Goal: Task Accomplishment & Management: Complete application form

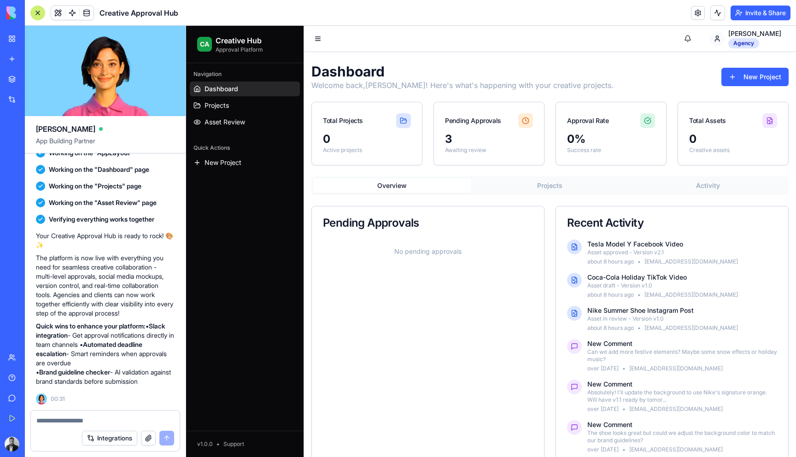
click at [468, 135] on div "3" at bounding box center [489, 139] width 88 height 15
click at [449, 140] on div "3" at bounding box center [489, 139] width 88 height 15
click at [222, 107] on span "Projects" at bounding box center [216, 105] width 24 height 9
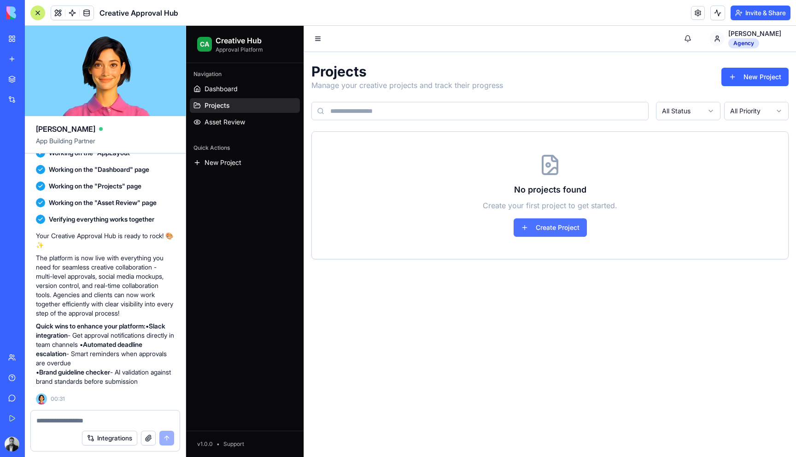
click at [543, 231] on button "Create Project" at bounding box center [550, 227] width 73 height 18
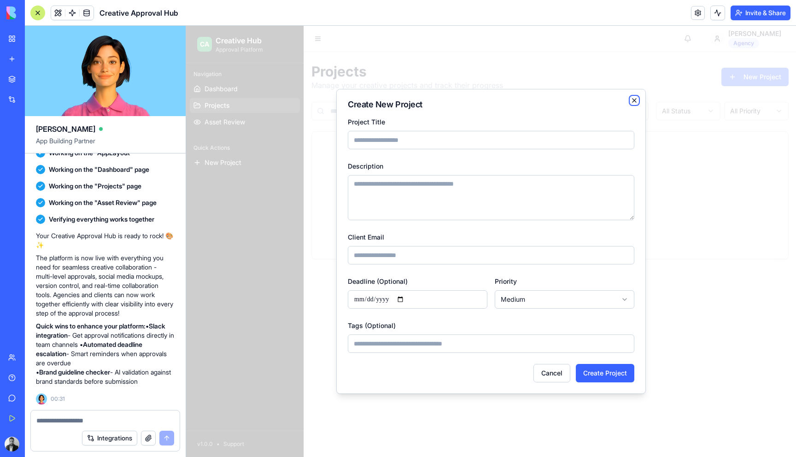
click at [634, 98] on icon "button" at bounding box center [633, 100] width 7 height 7
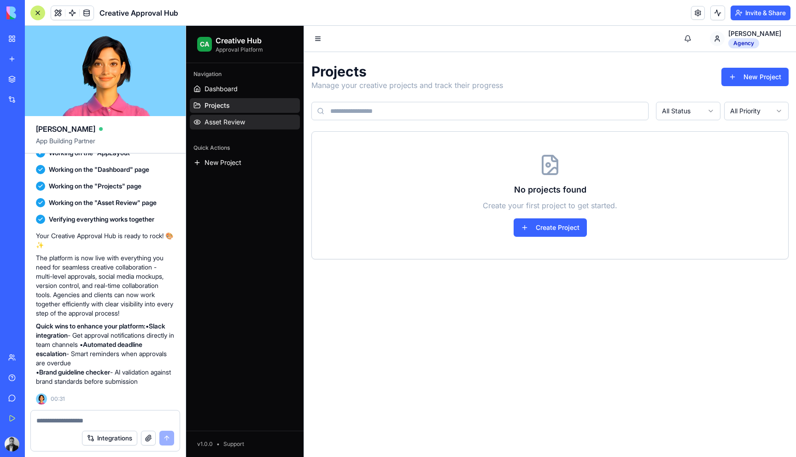
click at [229, 120] on span "Asset Review" at bounding box center [224, 121] width 41 height 9
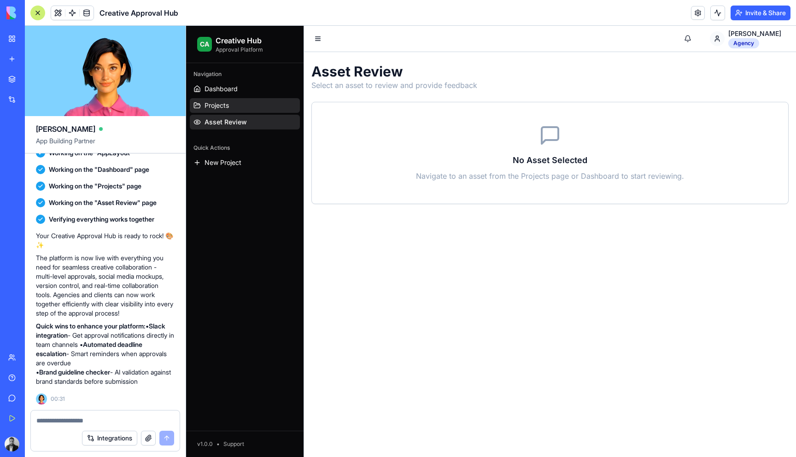
click at [223, 109] on span "Projects" at bounding box center [216, 105] width 24 height 9
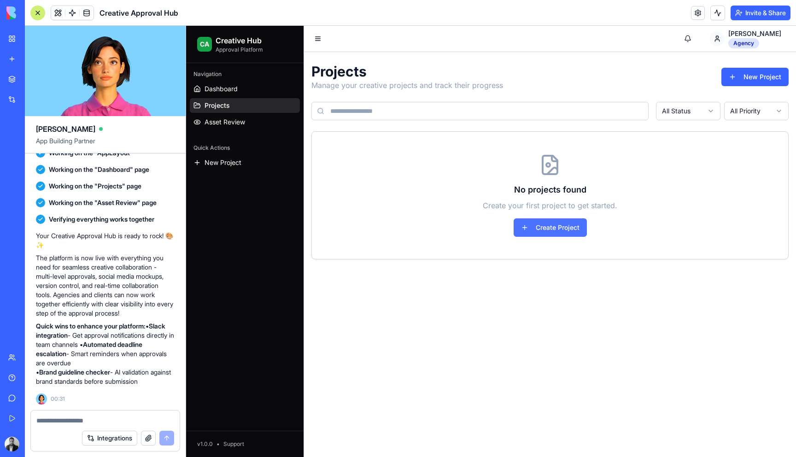
click at [526, 230] on button "Create Project" at bounding box center [550, 227] width 73 height 18
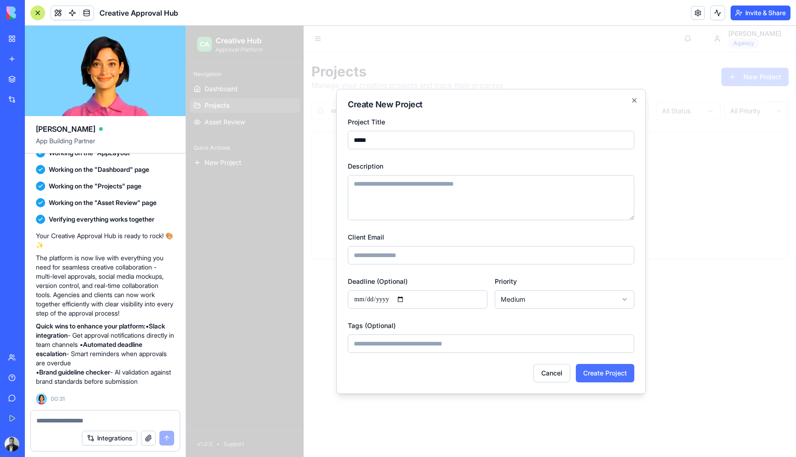
type input "*****"
click at [592, 374] on button "Create Project" at bounding box center [605, 373] width 58 height 18
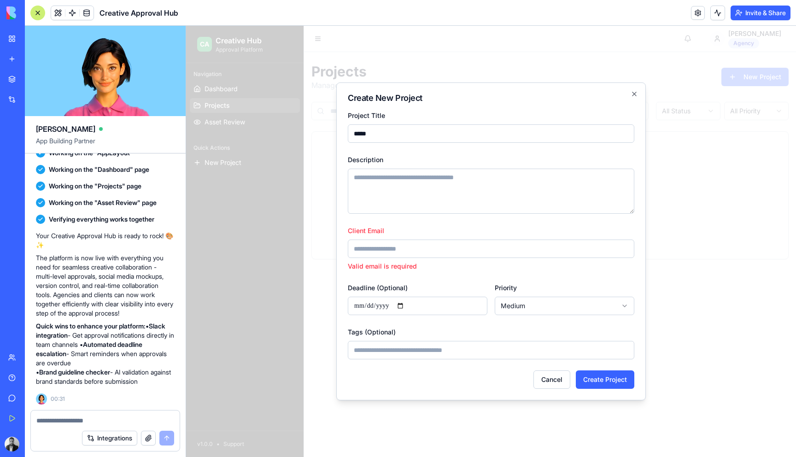
click at [402, 249] on input "Client Email" at bounding box center [491, 248] width 286 height 18
type input "**********"
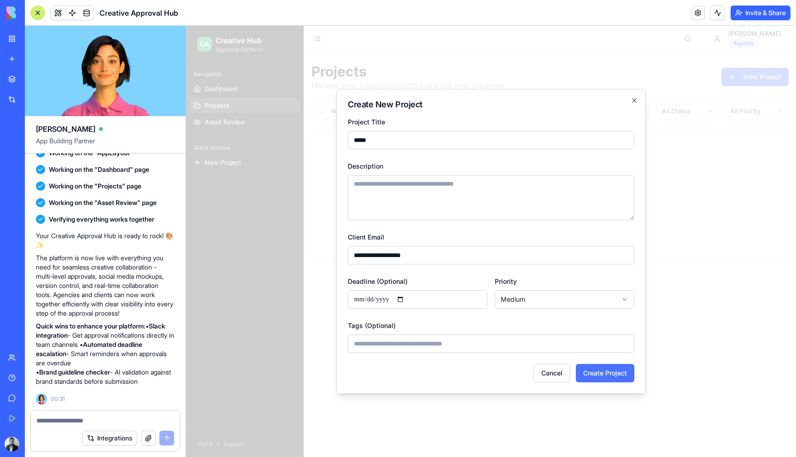
click at [599, 371] on button "Create Project" at bounding box center [605, 373] width 58 height 18
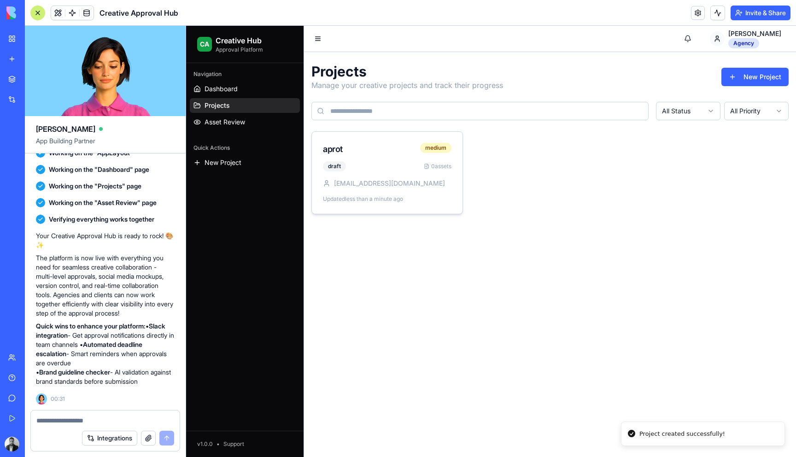
click at [368, 193] on div "draft 0 assets [PERSON_NAME][EMAIL_ADDRESS][DOMAIN_NAME] Updated less than a mi…" at bounding box center [387, 187] width 151 height 53
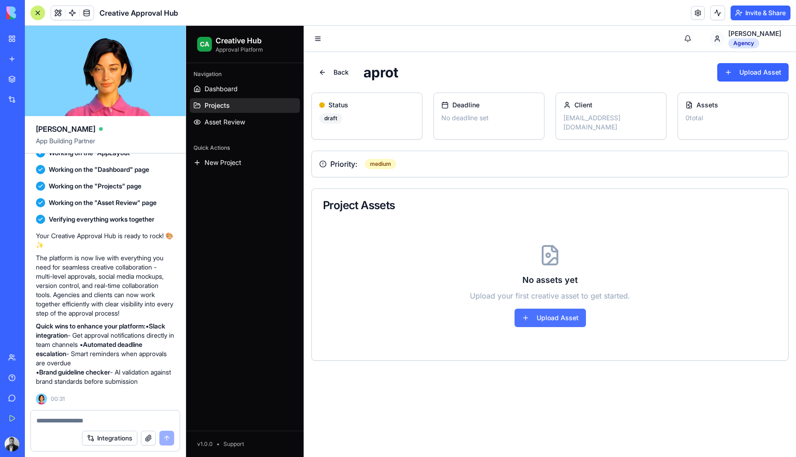
click at [557, 314] on button "Upload Asset" at bounding box center [549, 318] width 71 height 18
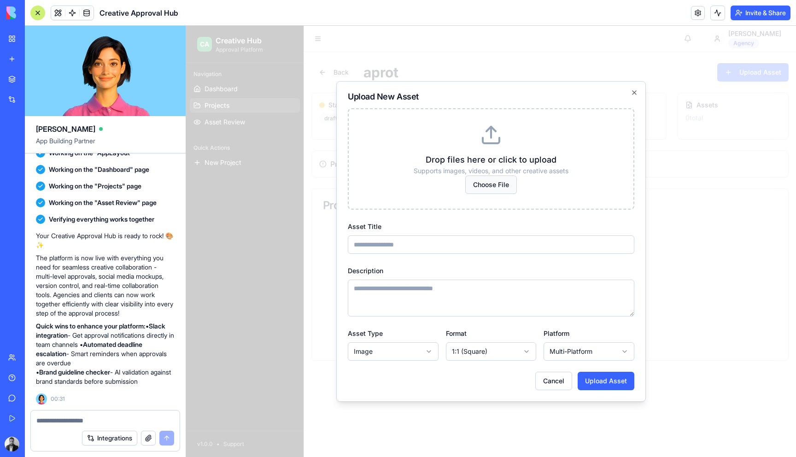
click at [484, 178] on span "Choose File" at bounding box center [491, 184] width 52 height 18
click at [186, 26] on input "Choose File" at bounding box center [186, 26] width 0 height 0
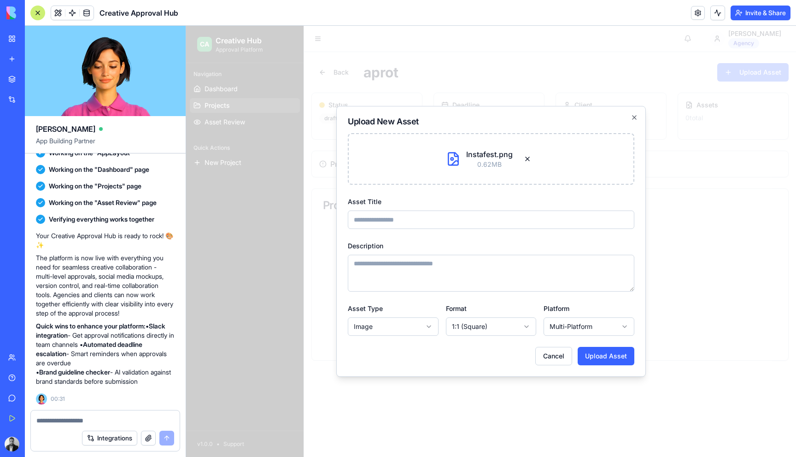
click at [418, 221] on input "Asset Title" at bounding box center [491, 219] width 286 height 18
type input "****"
click at [491, 329] on body "**********" at bounding box center [491, 241] width 610 height 431
click at [598, 358] on body "**********" at bounding box center [491, 241] width 610 height 431
click at [595, 326] on body "**********" at bounding box center [491, 241] width 610 height 431
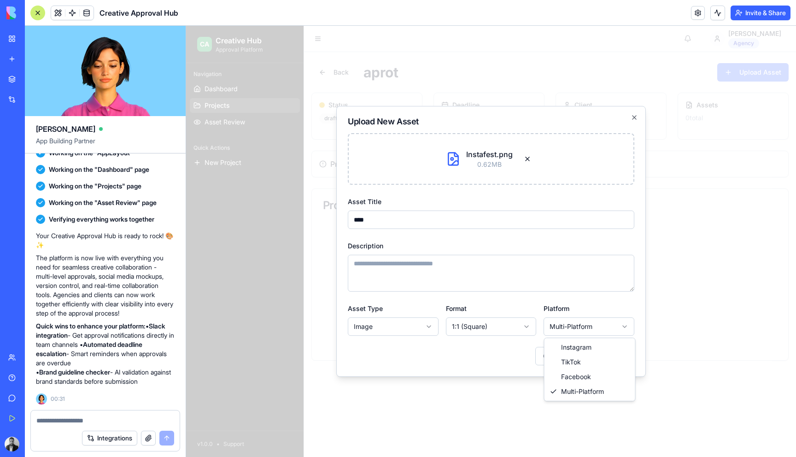
select select "*********"
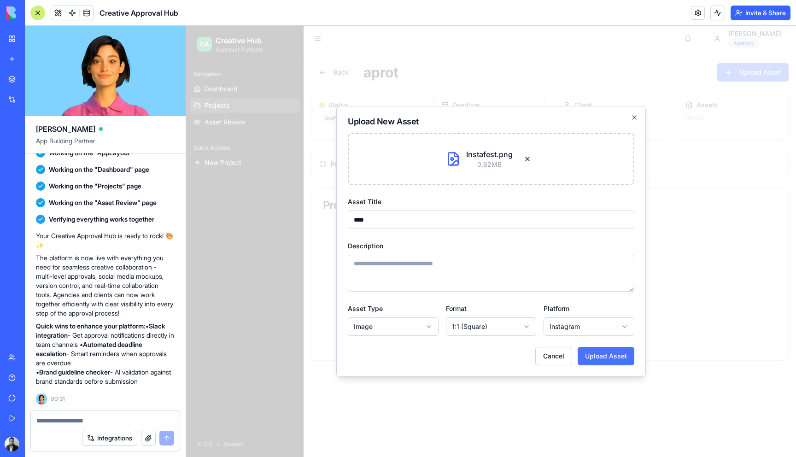
click at [596, 355] on button "Upload Asset" at bounding box center [606, 356] width 57 height 18
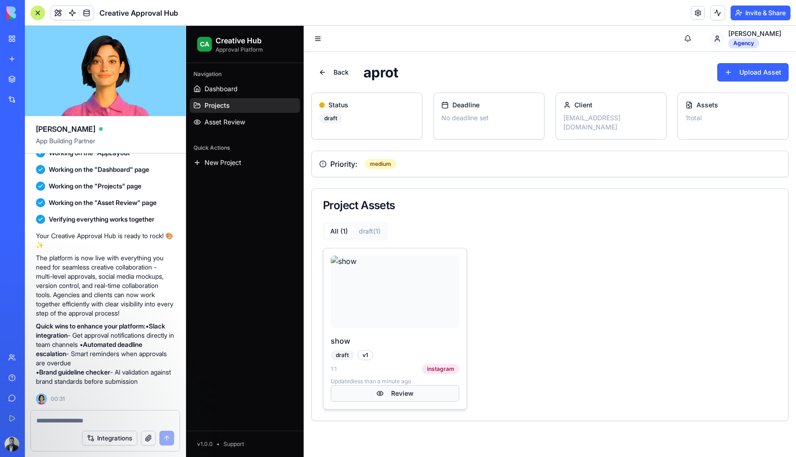
click at [394, 386] on button "Review" at bounding box center [395, 393] width 128 height 17
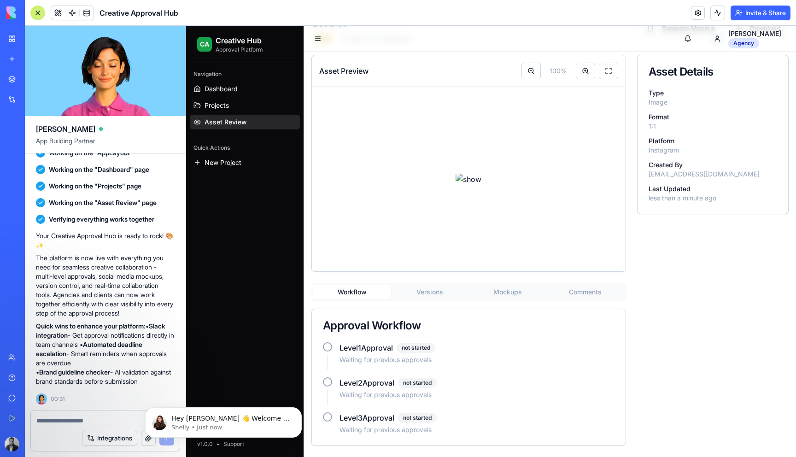
scroll to position [99, 0]
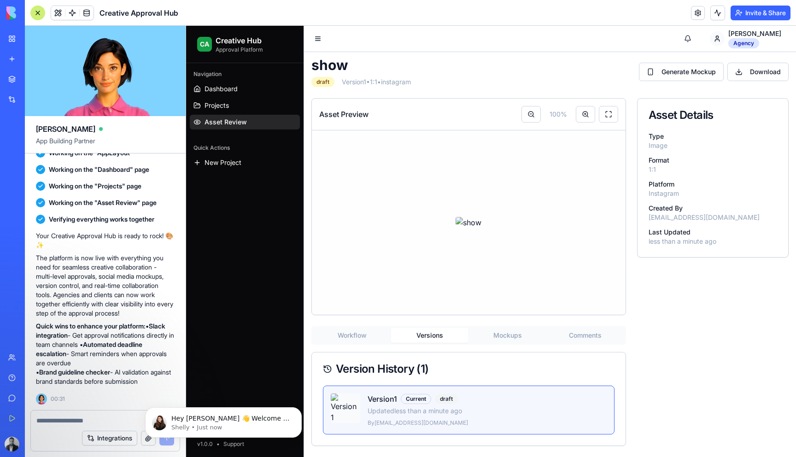
click at [429, 292] on div "Asset Preview 100 % Workflow Versions Mockups Comments Version History ( 1 ) Ve…" at bounding box center [468, 272] width 315 height 348
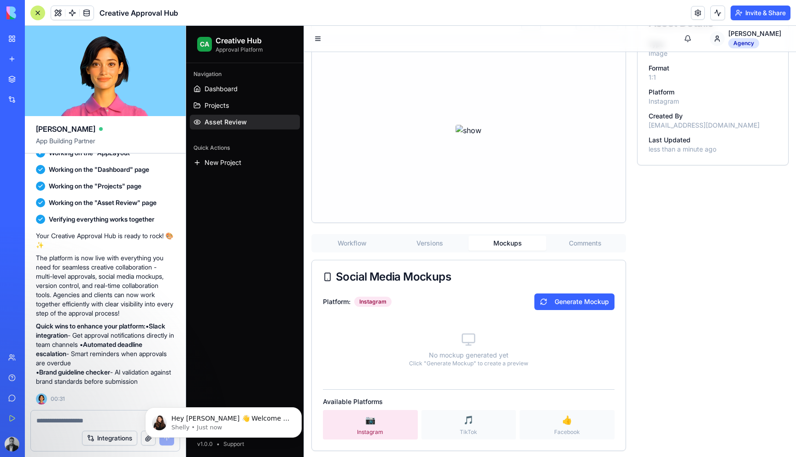
click at [508, 251] on button "Mockups" at bounding box center [507, 243] width 78 height 15
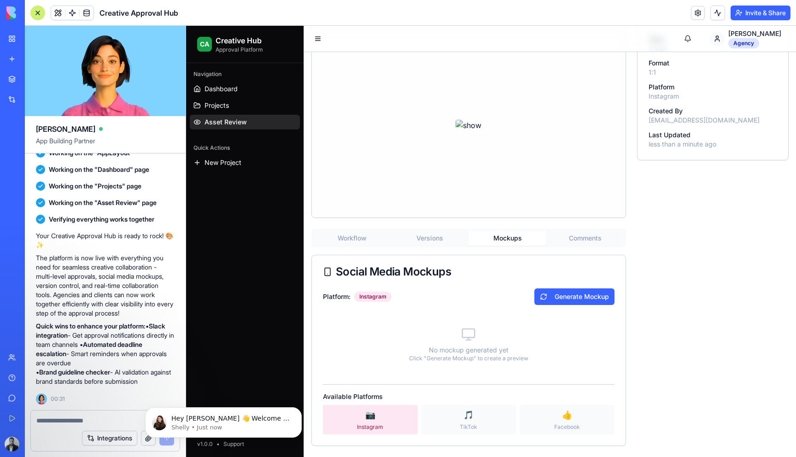
scroll to position [196, 0]
click at [563, 297] on button "Generate Mockup" at bounding box center [574, 296] width 80 height 17
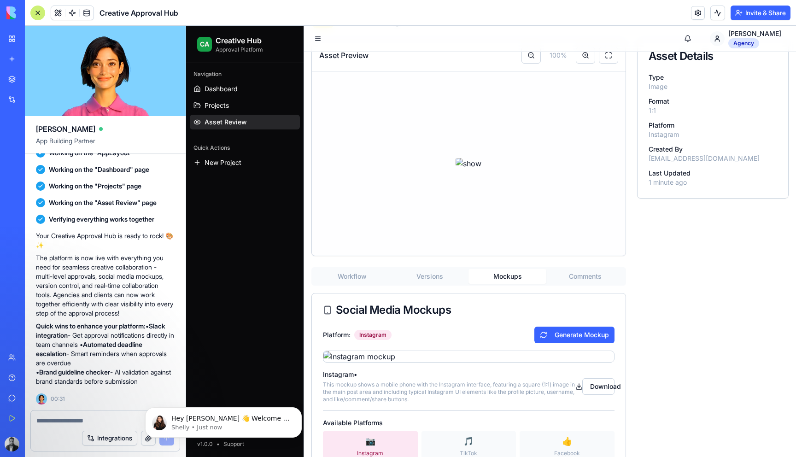
scroll to position [68, 0]
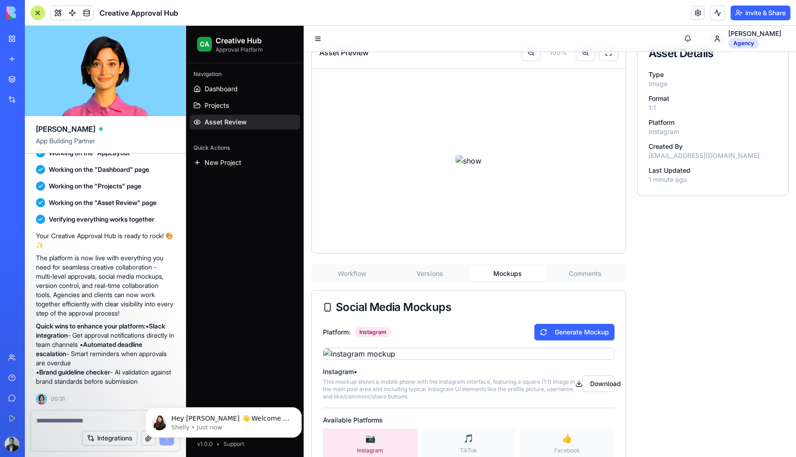
click at [362, 281] on button "Workflow" at bounding box center [352, 273] width 78 height 15
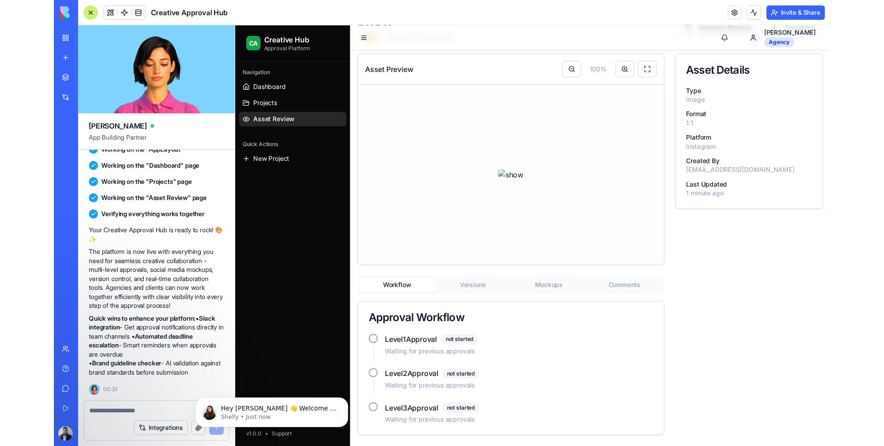
scroll to position [142, 0]
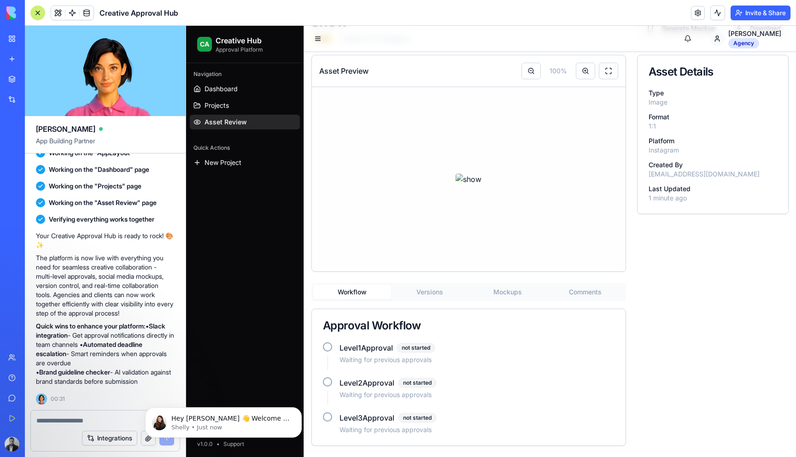
click at [330, 345] on div at bounding box center [327, 346] width 9 height 9
click at [327, 346] on div at bounding box center [327, 346] width 9 height 9
click at [358, 351] on h4 "Level 1 Approval" at bounding box center [365, 347] width 53 height 11
click at [328, 381] on div at bounding box center [327, 381] width 9 height 9
click at [328, 345] on div at bounding box center [327, 346] width 9 height 9
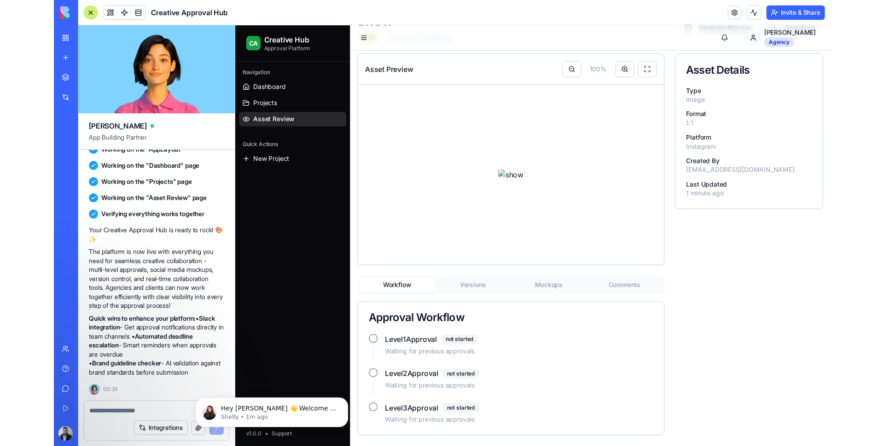
click at [505, 173] on img at bounding box center [518, 178] width 26 height 11
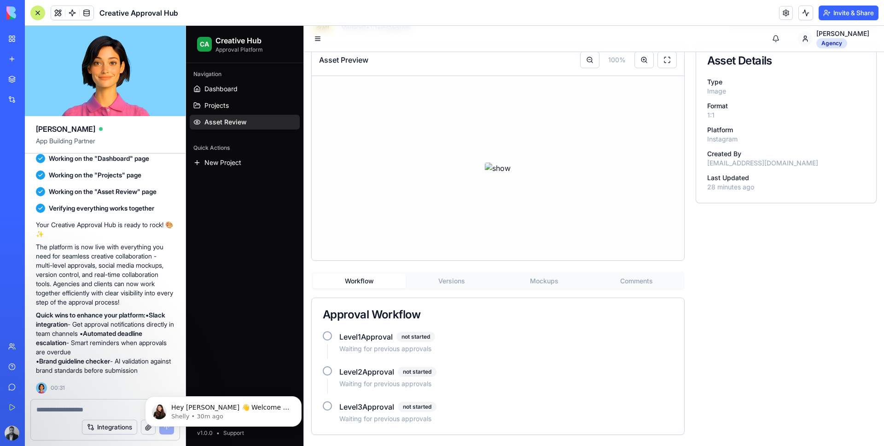
scroll to position [153, 0]
click at [326, 337] on div at bounding box center [327, 335] width 9 height 9
click at [340, 167] on div at bounding box center [498, 168] width 373 height 184
